Goal: Transaction & Acquisition: Purchase product/service

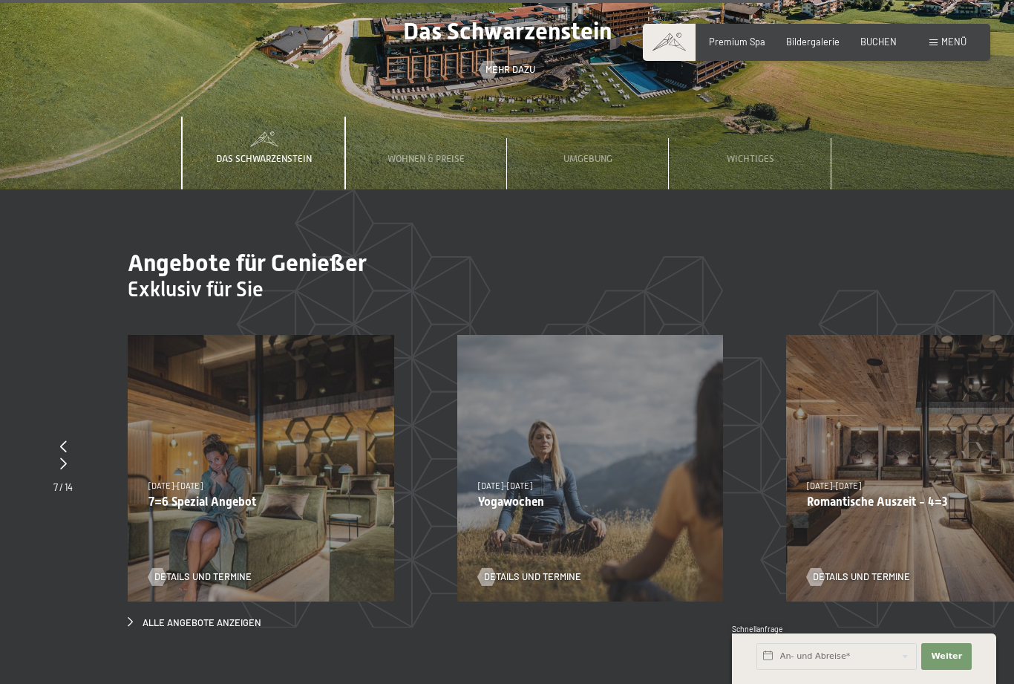
scroll to position [4316, 0]
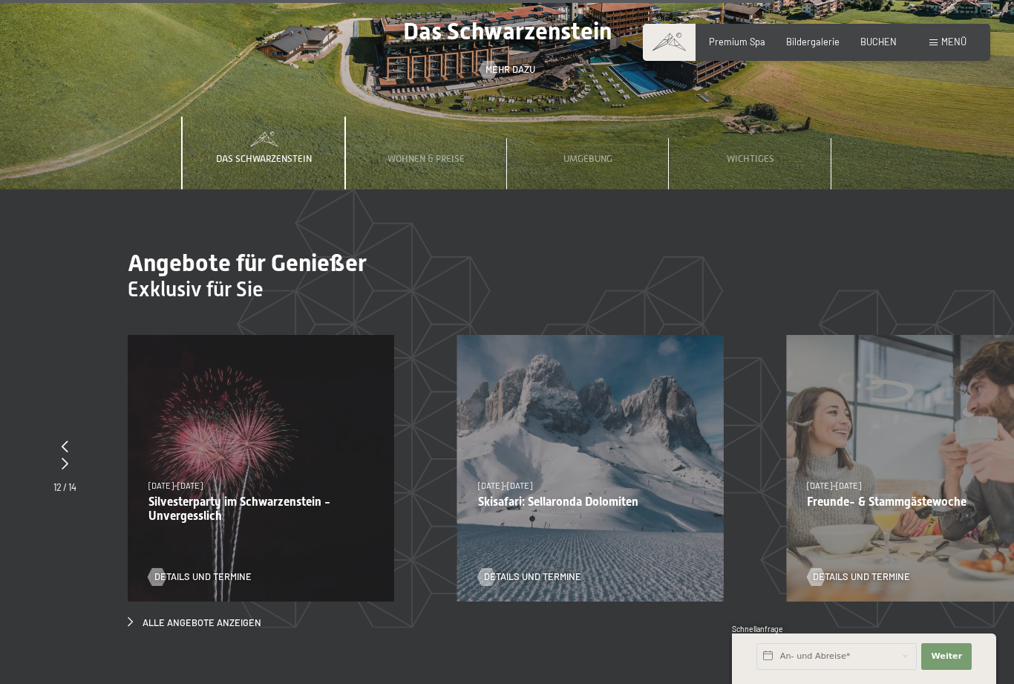
click at [291, 552] on div "Details und Termine" at bounding box center [256, 567] width 216 height 31
click at [213, 616] on span "Alle Angebote anzeigen" at bounding box center [202, 622] width 119 height 13
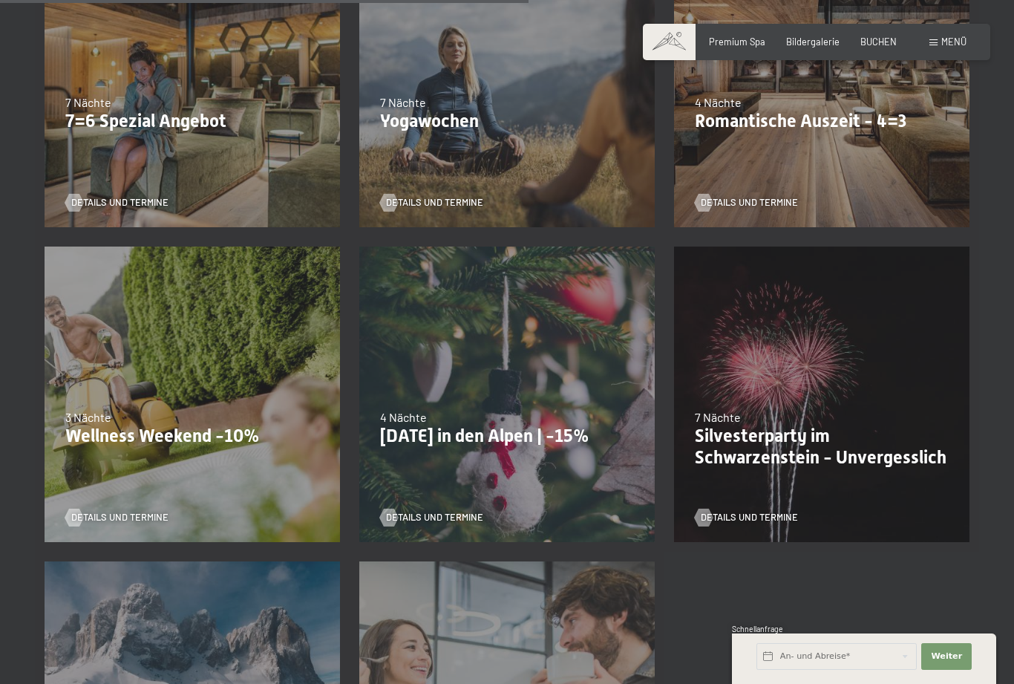
scroll to position [1069, 0]
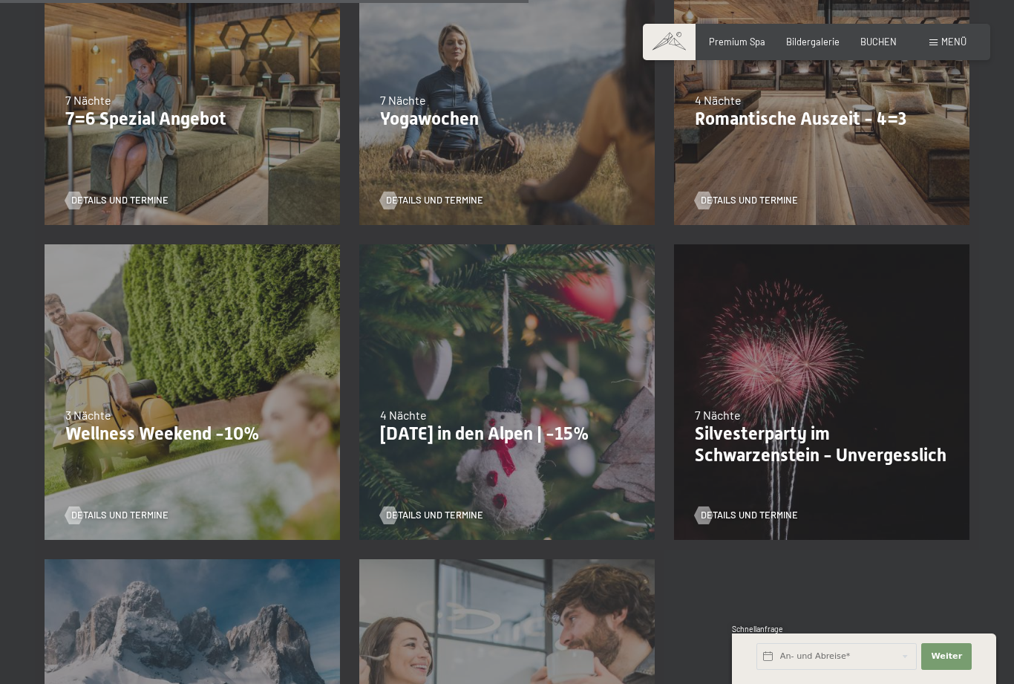
click at [835, 396] on div "[DATE]–[DATE] 7 Nächte Silvesterparty im Schwarzenstein - Unvergesslich Details…" at bounding box center [822, 392] width 315 height 315
click at [791, 447] on p "Silvesterparty im Schwarzenstein - Unvergesslich" at bounding box center [822, 444] width 254 height 43
click at [839, 373] on div "[DATE]–[DATE] 7 Nächte Silvesterparty im Schwarzenstein - Unvergesslich Details…" at bounding box center [822, 392] width 315 height 315
click at [755, 509] on span "Details und Termine" at bounding box center [749, 515] width 97 height 13
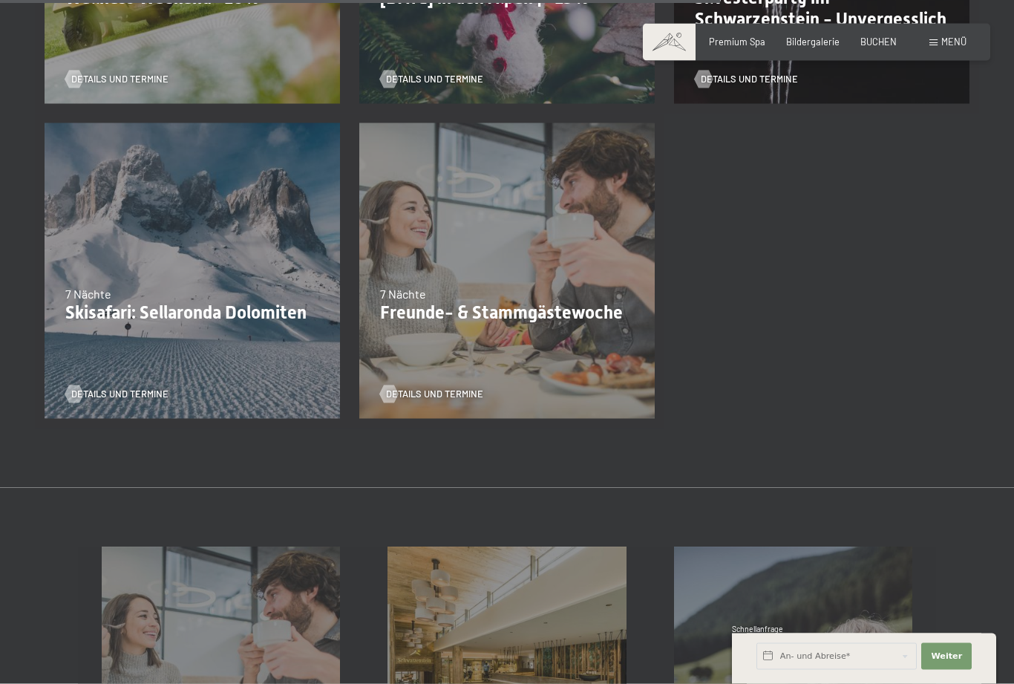
scroll to position [1506, 0]
click at [529, 363] on div "28.02.–[DATE] 7 Nächte Freunde- & Stammgästewoche Details und Termine" at bounding box center [507, 270] width 315 height 315
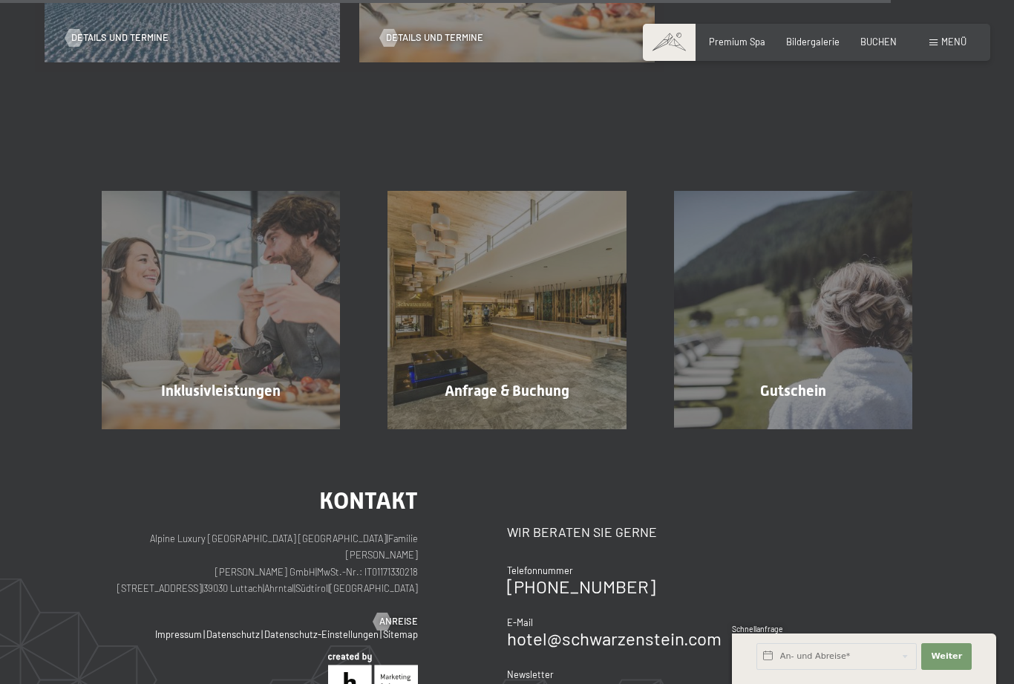
scroll to position [1861, 0]
click at [833, 381] on div "Gutschein" at bounding box center [793, 391] width 286 height 21
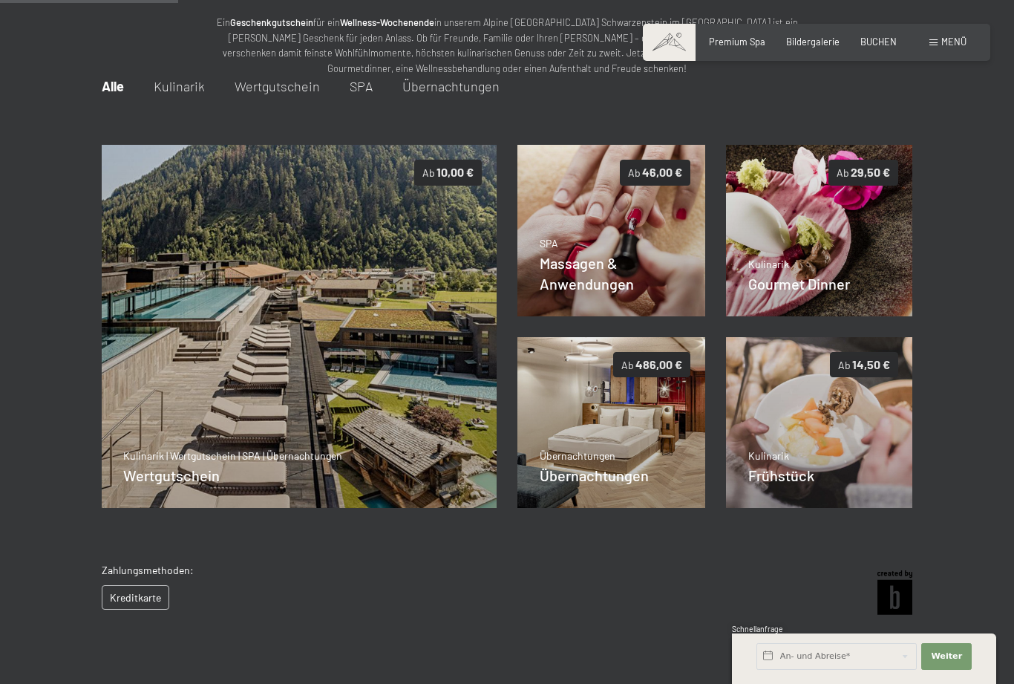
click at [677, 293] on img at bounding box center [611, 230] width 188 height 171
